Goal: Task Accomplishment & Management: Use online tool/utility

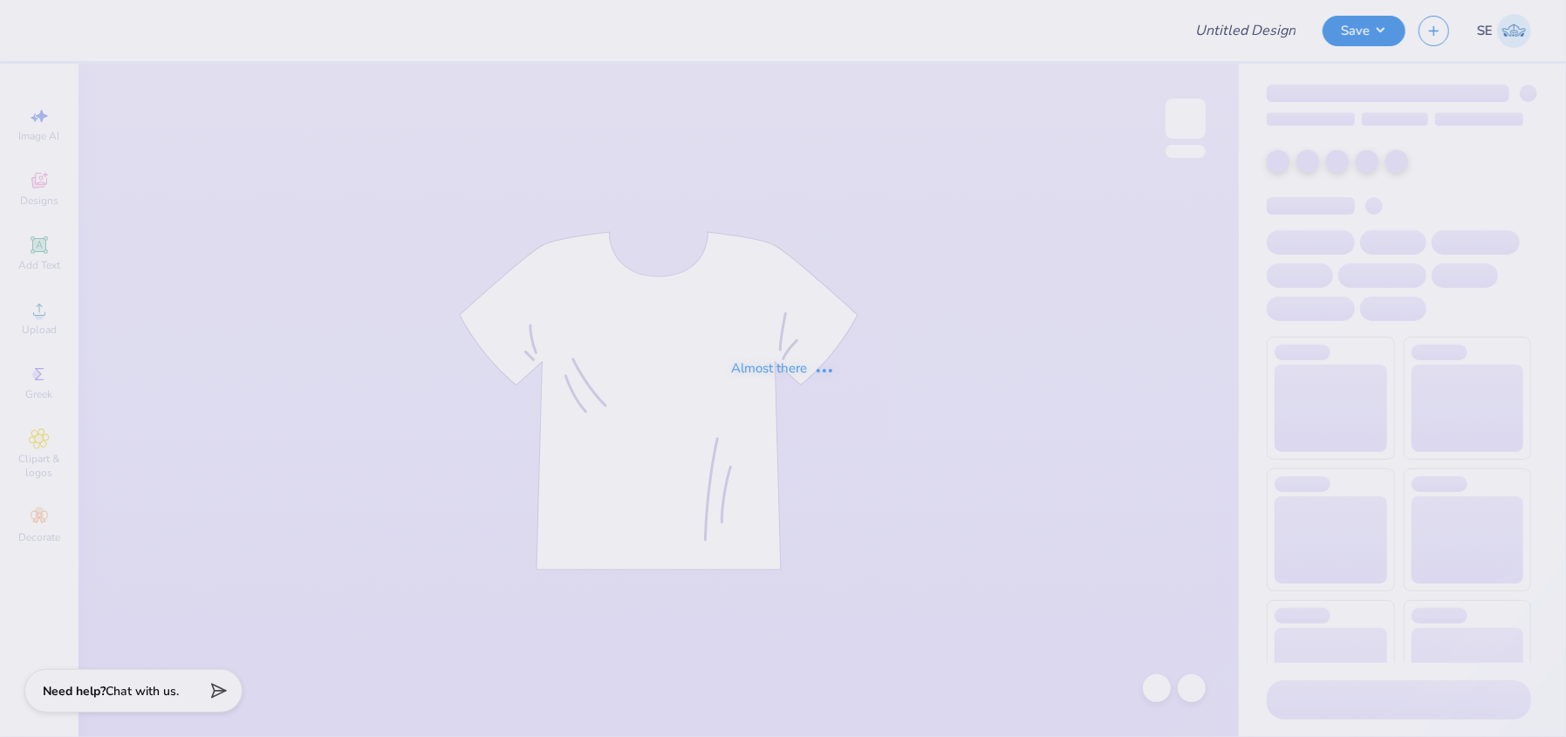
type input "Acacia Homecoming!"
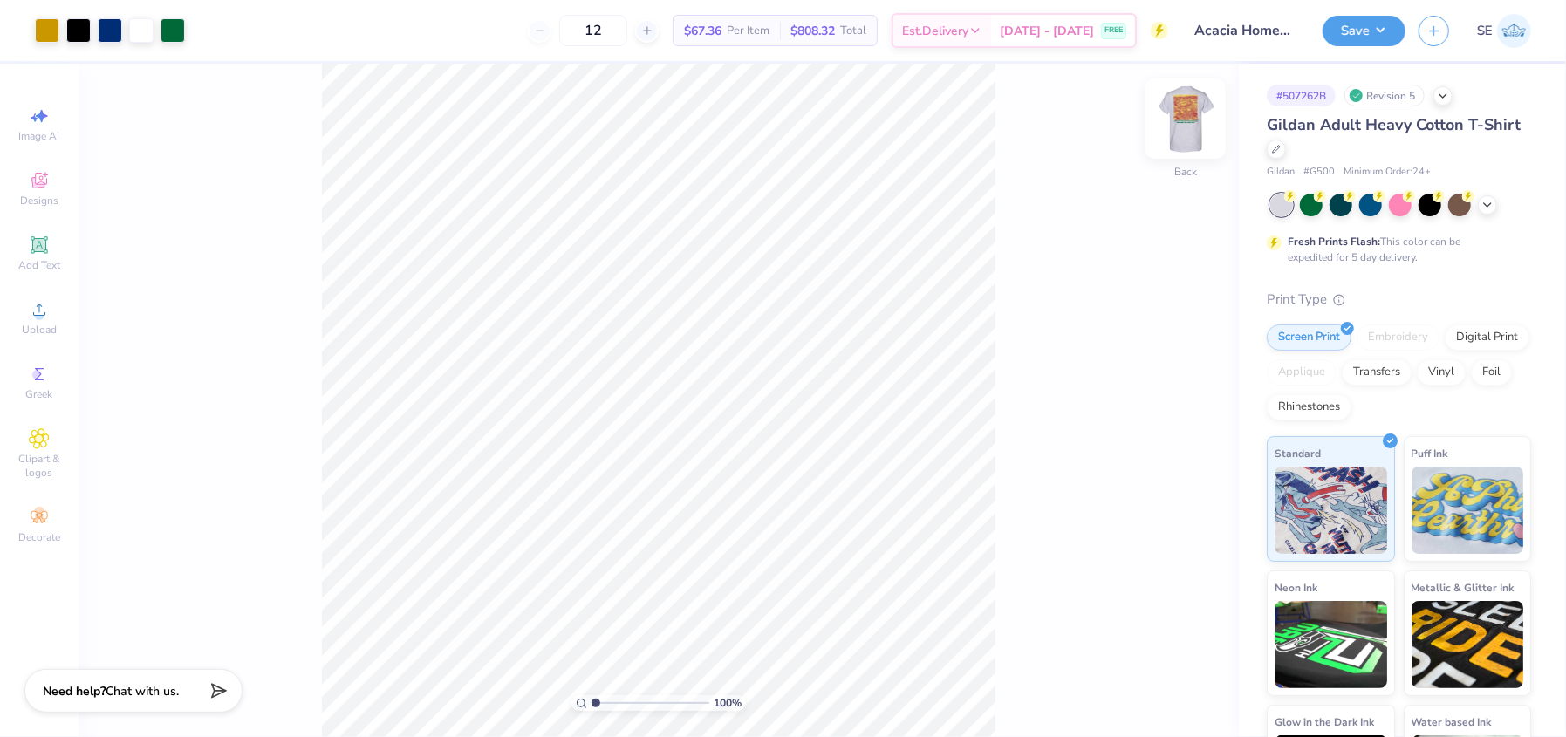
click at [1182, 104] on img at bounding box center [1186, 119] width 70 height 70
click at [112, 26] on div at bounding box center [110, 29] width 24 height 24
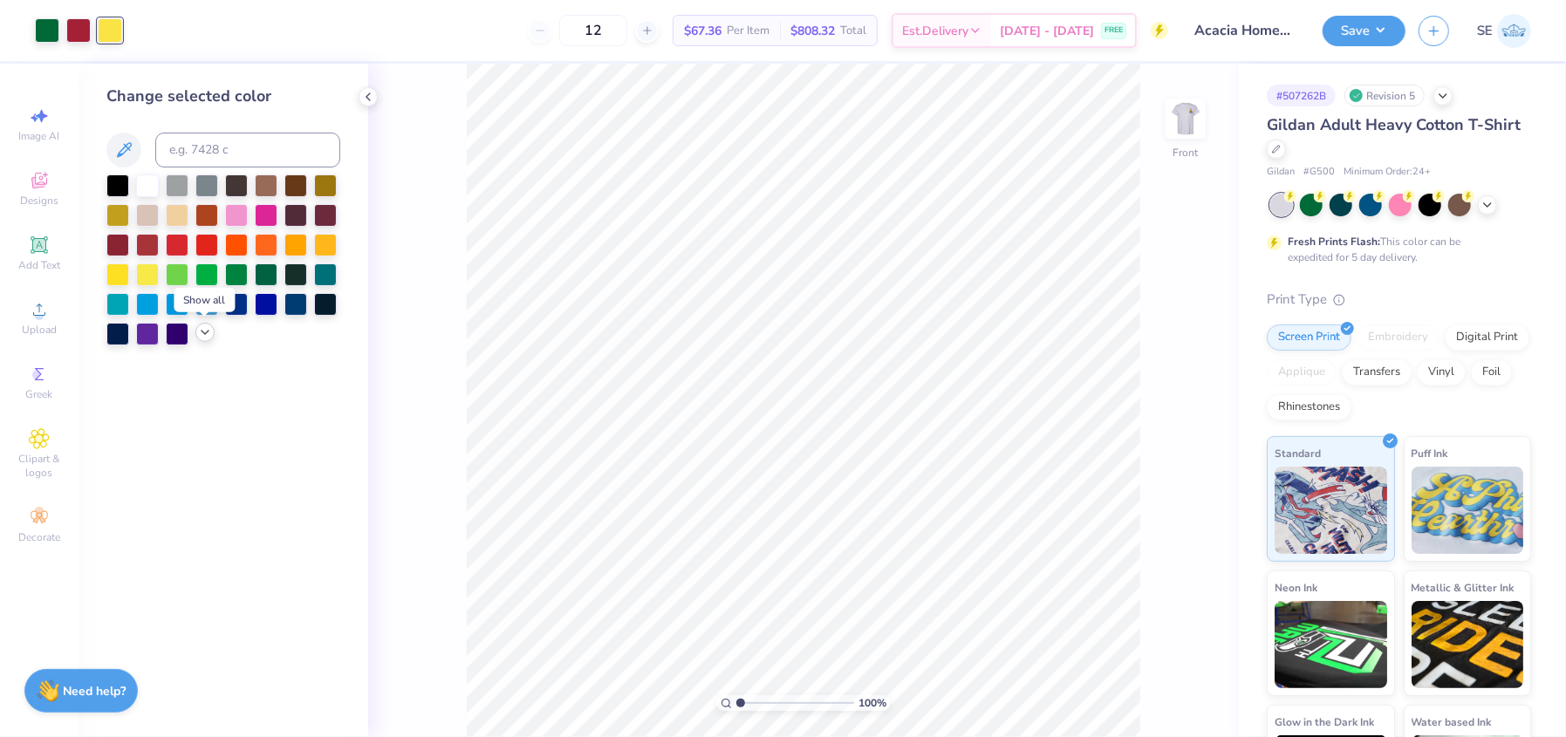
click at [203, 335] on icon at bounding box center [205, 332] width 14 height 14
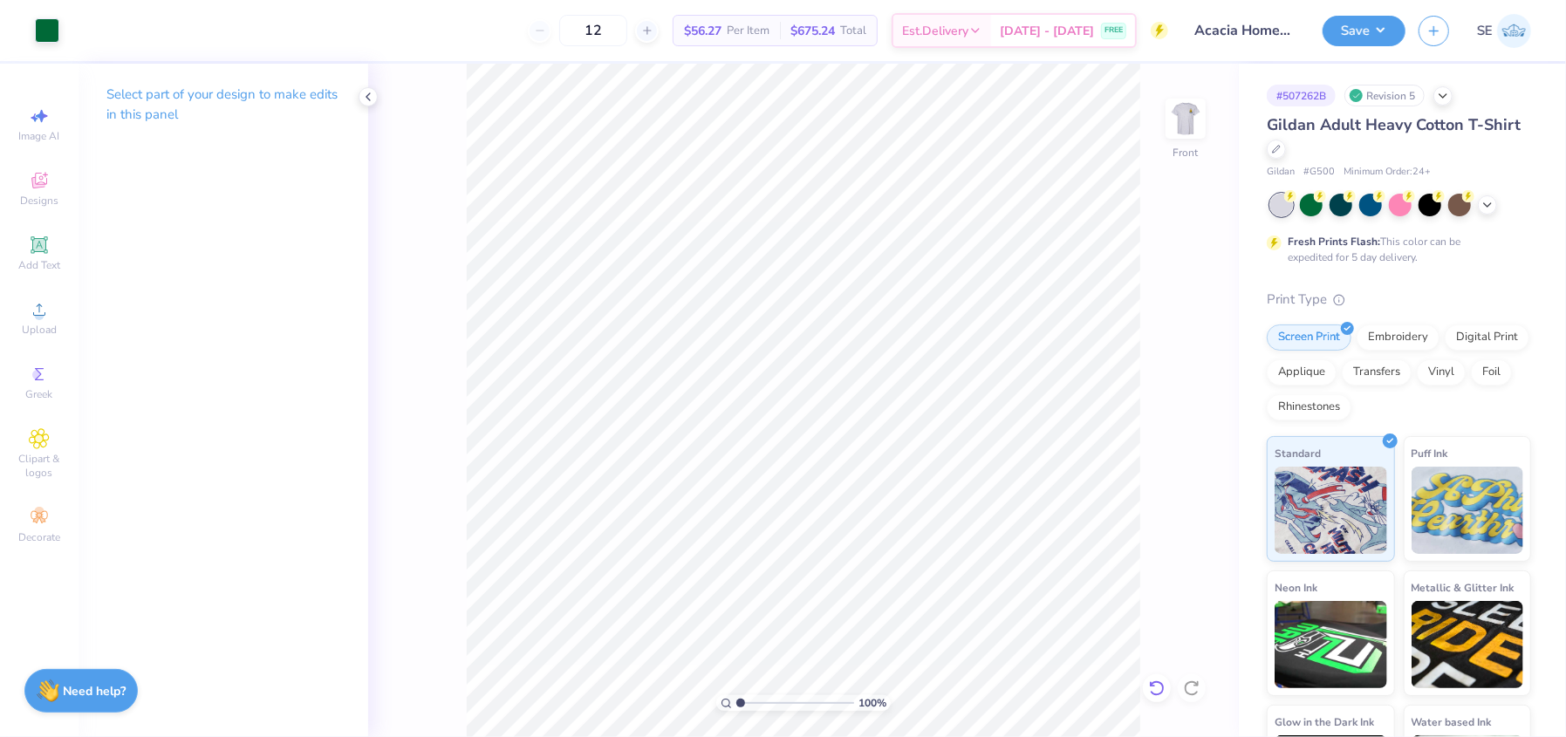
click at [1154, 689] on icon at bounding box center [1156, 688] width 17 height 17
click at [1154, 689] on div "100 % Front" at bounding box center [803, 401] width 871 height 674
click at [1157, 690] on div "100 % Front" at bounding box center [803, 401] width 871 height 674
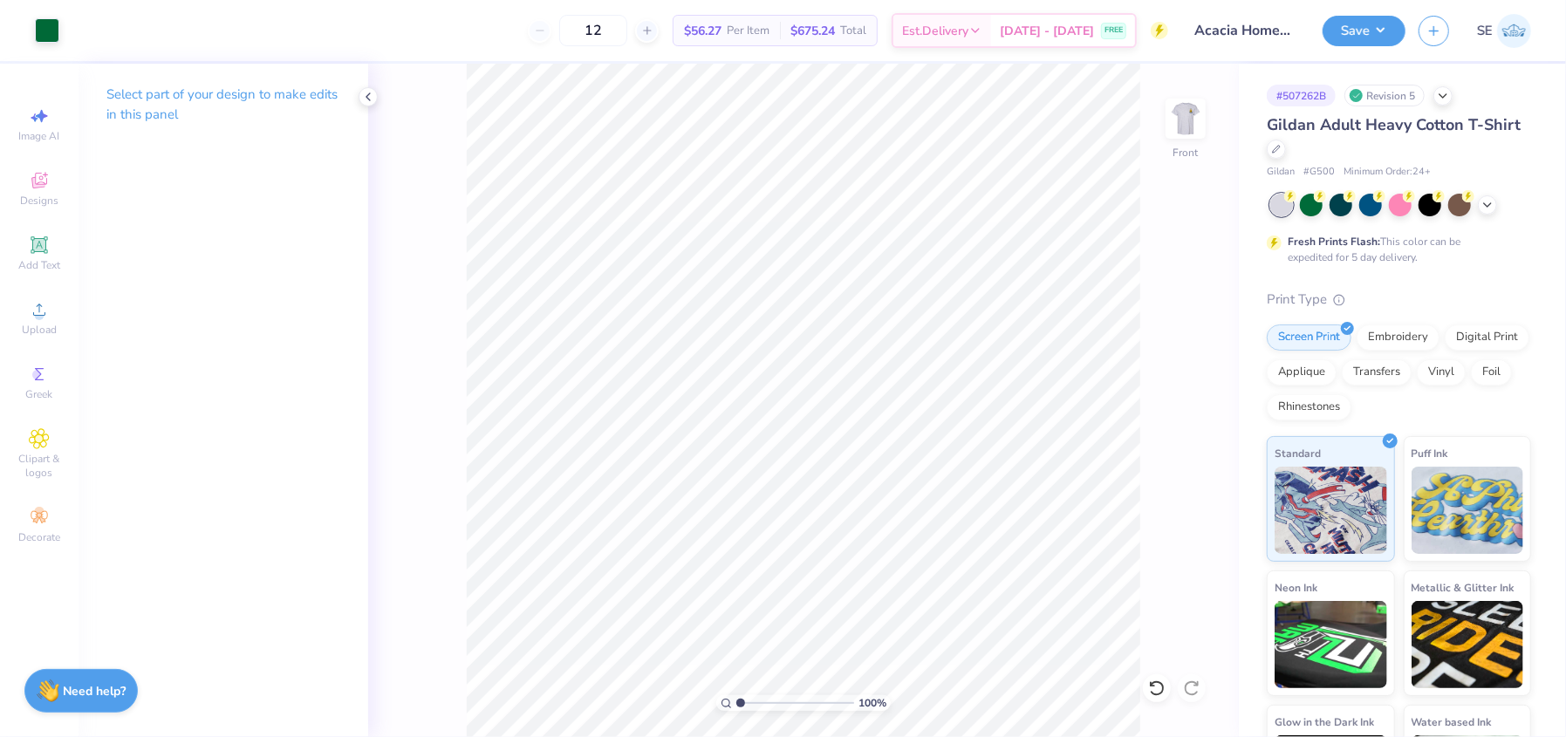
click at [1149, 696] on div "100 % Front" at bounding box center [803, 401] width 871 height 674
click at [72, 40] on div at bounding box center [78, 29] width 24 height 24
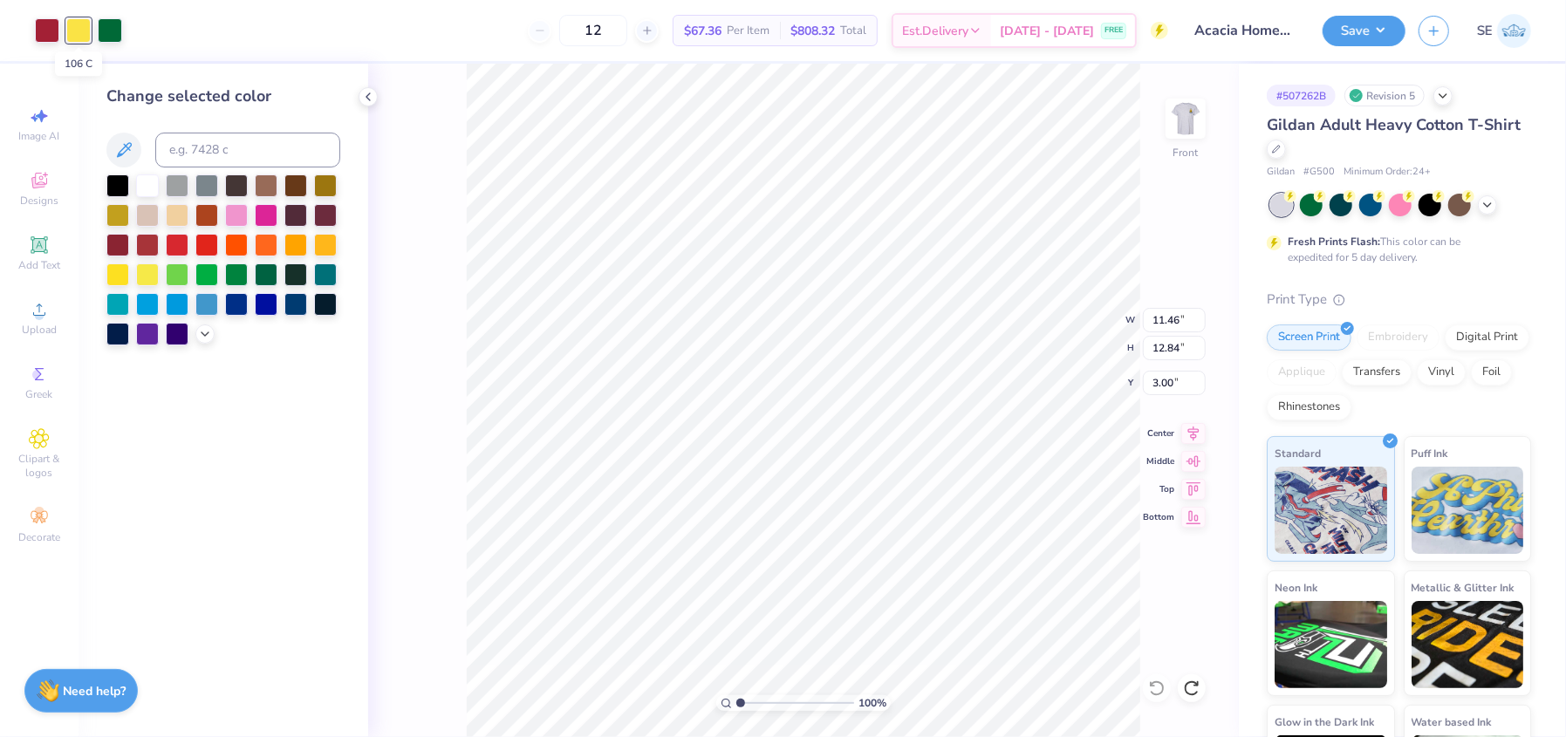
click at [79, 39] on div at bounding box center [78, 30] width 24 height 24
